Goal: Navigation & Orientation: Find specific page/section

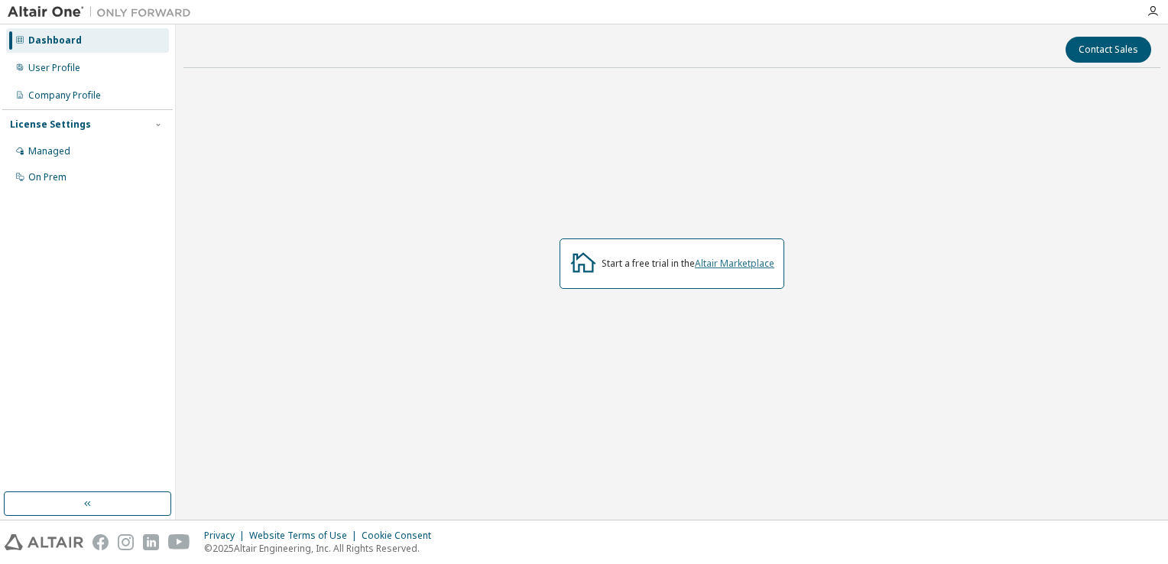
click at [746, 266] on link "Altair Marketplace" at bounding box center [734, 263] width 79 height 13
